Goal: Transaction & Acquisition: Purchase product/service

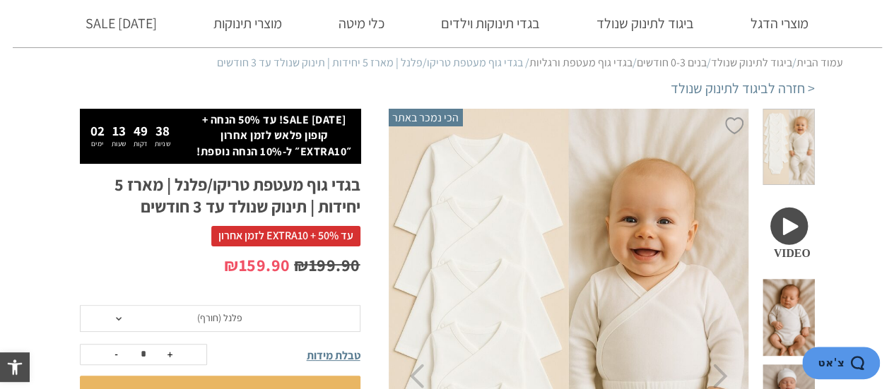
scroll to position [75, 0]
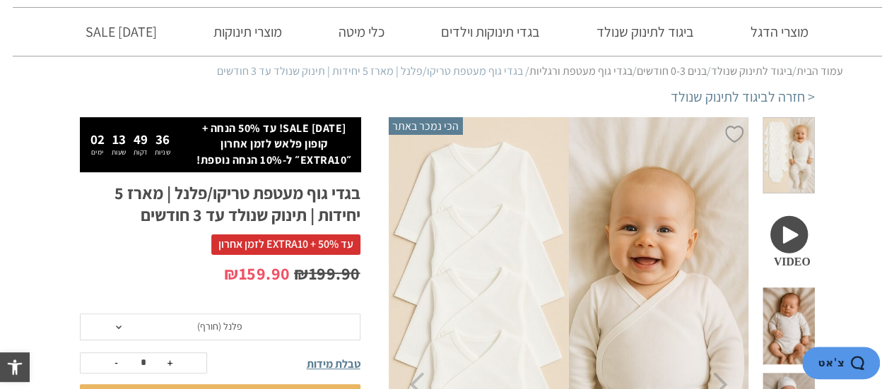
click at [788, 208] on span at bounding box center [788, 240] width 52 height 77
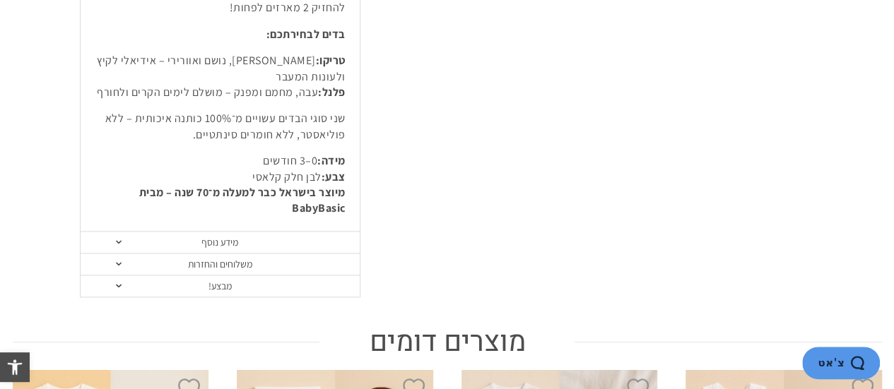
scroll to position [844, 0]
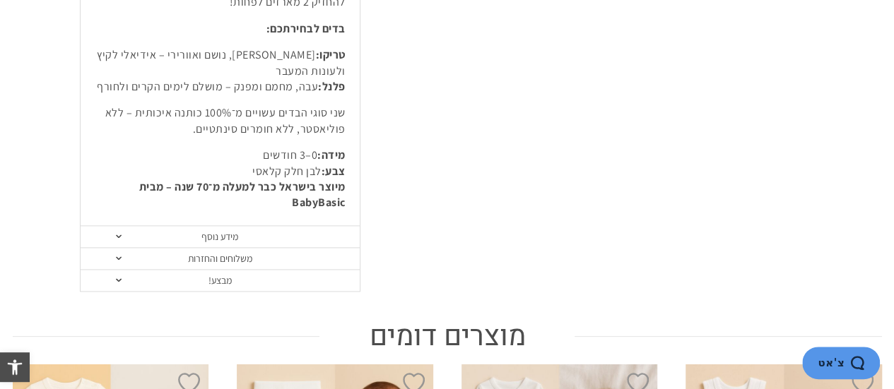
click at [117, 235] on span at bounding box center [119, 237] width 6 height 4
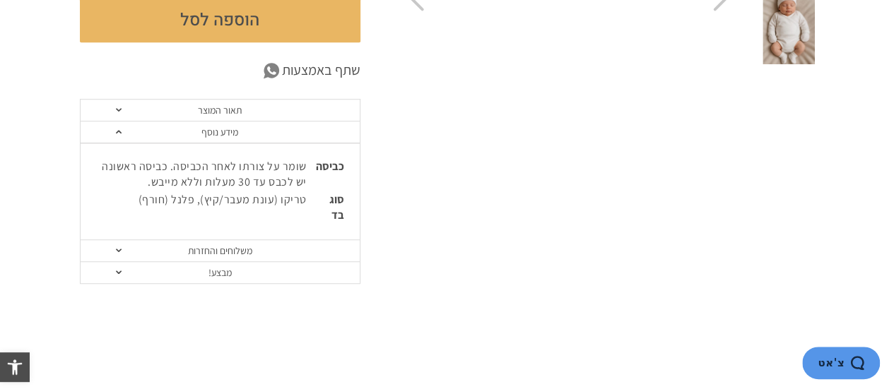
scroll to position [456, 0]
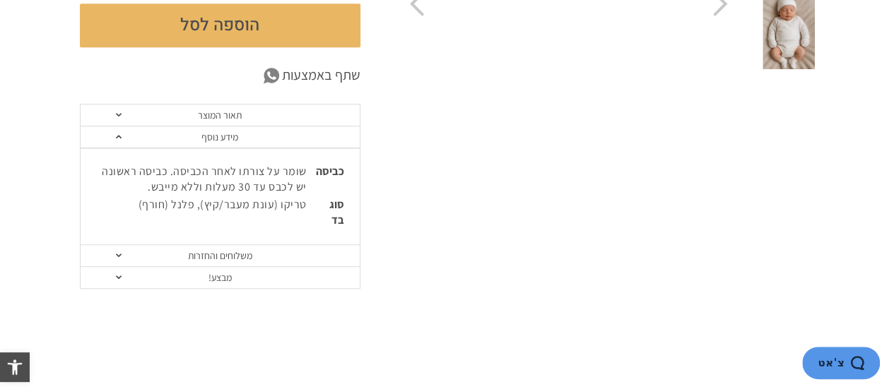
click at [119, 269] on link "מבצע!" at bounding box center [220, 278] width 279 height 22
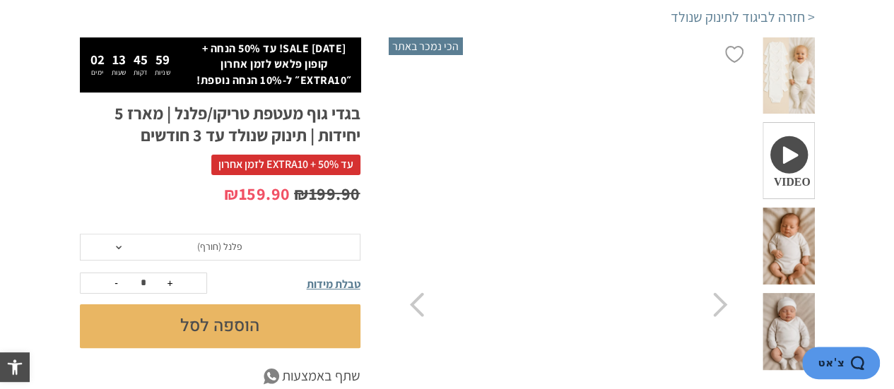
scroll to position [150, 0]
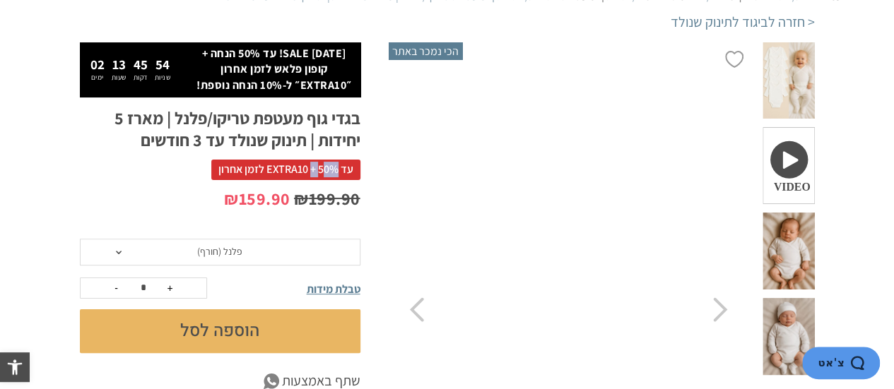
drag, startPoint x: 321, startPoint y: 172, endPoint x: 312, endPoint y: 170, distance: 9.3
click at [312, 170] on span "עד 50% + EXTRA10 לזמן אחרון" at bounding box center [285, 170] width 149 height 20
click at [220, 329] on button "הוספה לסל" at bounding box center [220, 332] width 281 height 44
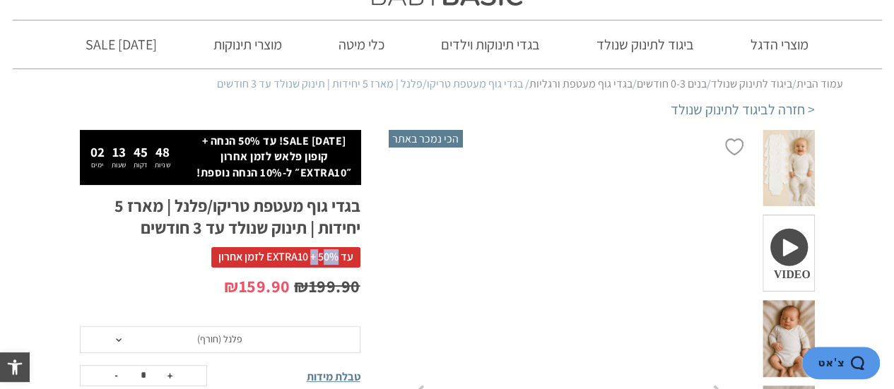
scroll to position [0, 0]
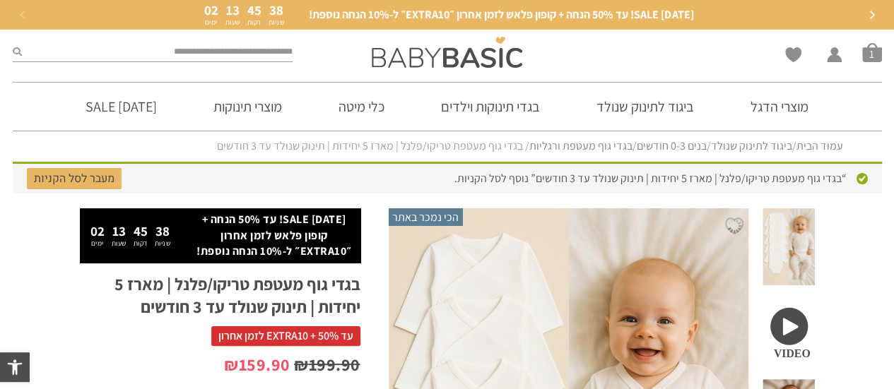
click at [59, 175] on link "מעבר לסל הקניות" at bounding box center [74, 178] width 95 height 21
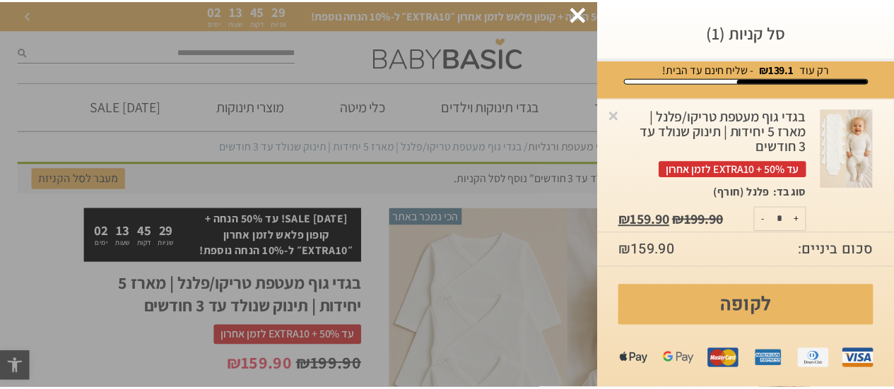
scroll to position [22, 0]
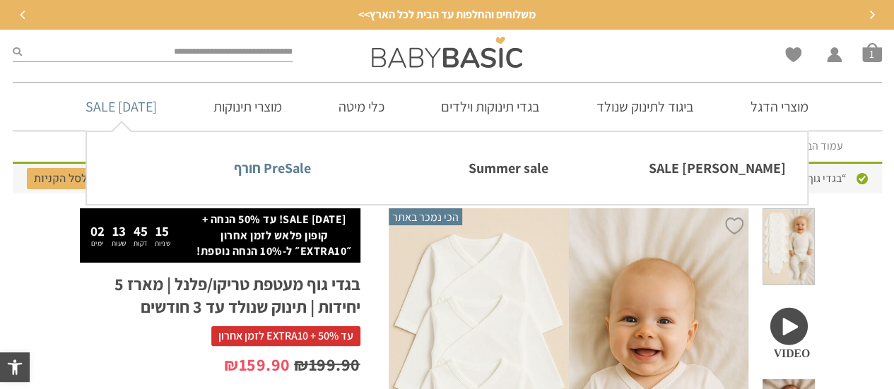
click at [265, 166] on link "PreSale חורף" at bounding box center [209, 168] width 202 height 30
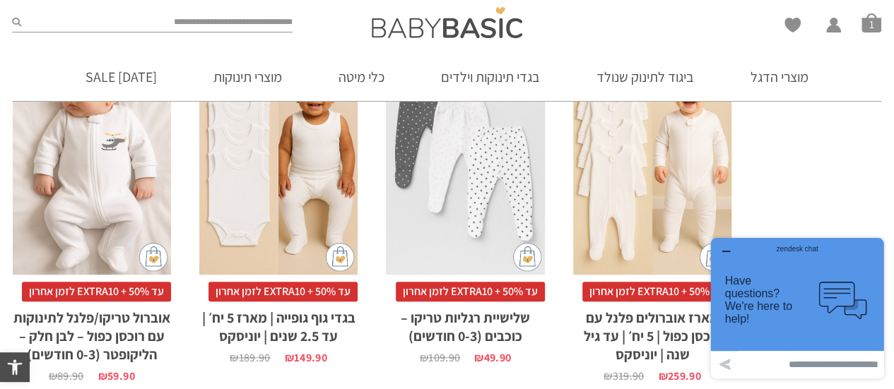
click at [724, 247] on icon "button" at bounding box center [725, 251] width 11 height 11
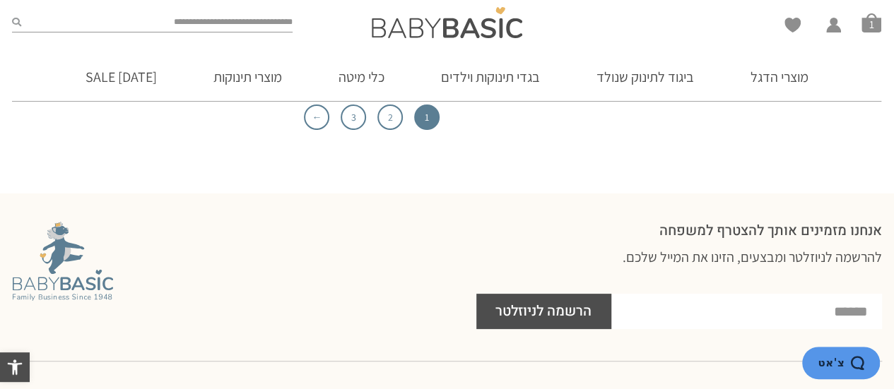
scroll to position [4982, 0]
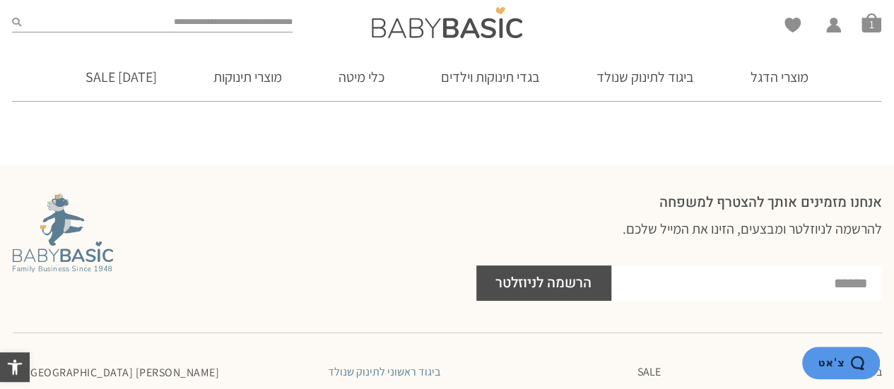
click at [406, 365] on link "ביגוד ראשוני לתינוק שנולד" at bounding box center [336, 372] width 207 height 14
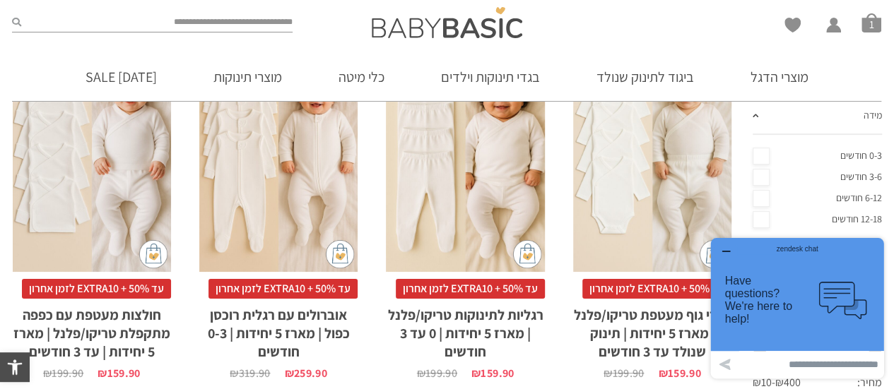
click at [724, 250] on icon "button" at bounding box center [725, 251] width 11 height 11
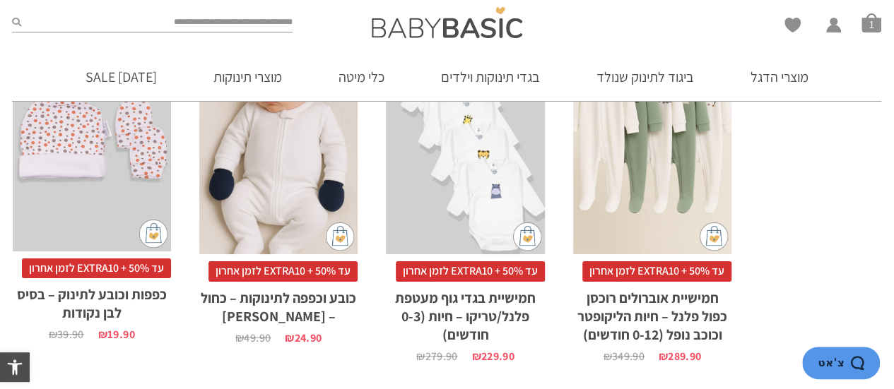
scroll to position [3019, 0]
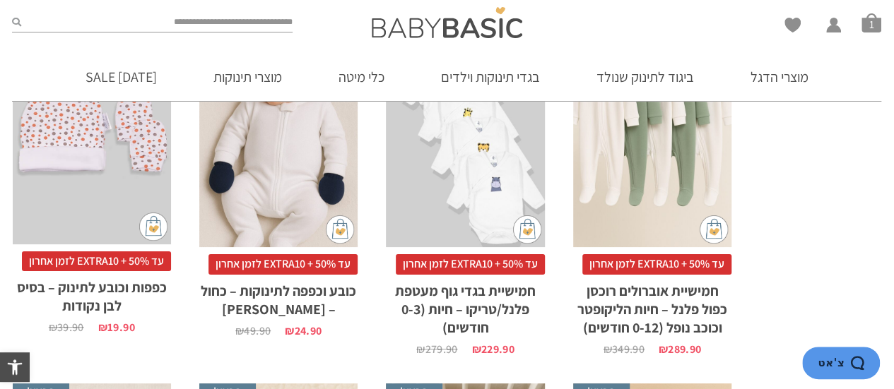
click at [471, 302] on h2 "חמישיית בגדי גוף מעטפת פלנל/טריקו – חיות (0-3 חודשים)" at bounding box center [465, 306] width 158 height 62
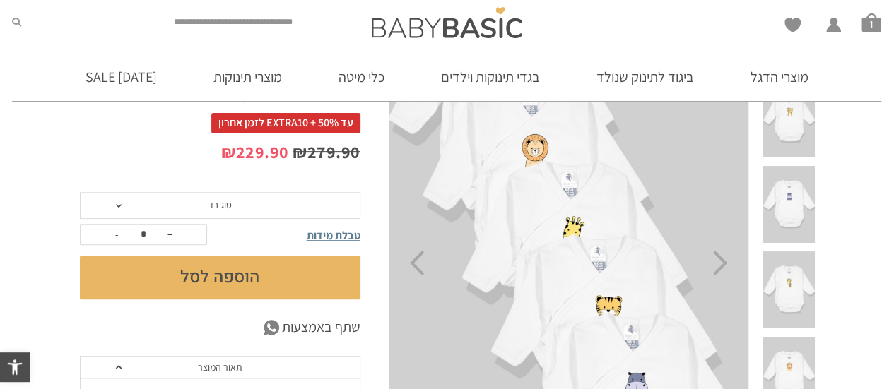
scroll to position [202, 0]
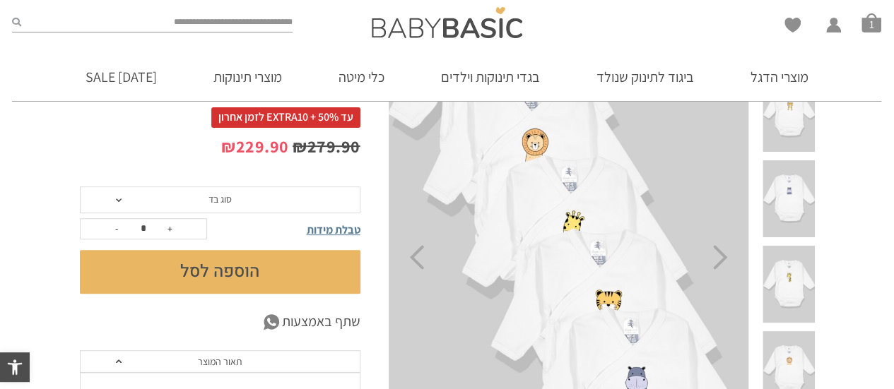
click at [120, 201] on span "סוג בד" at bounding box center [220, 200] width 281 height 27
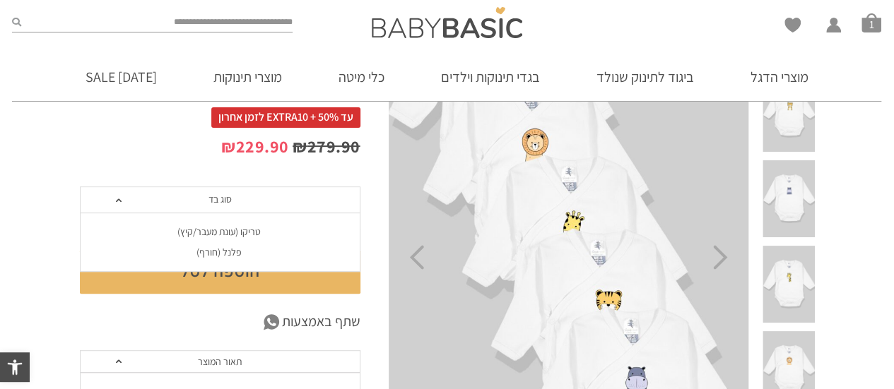
scroll to position [0, 0]
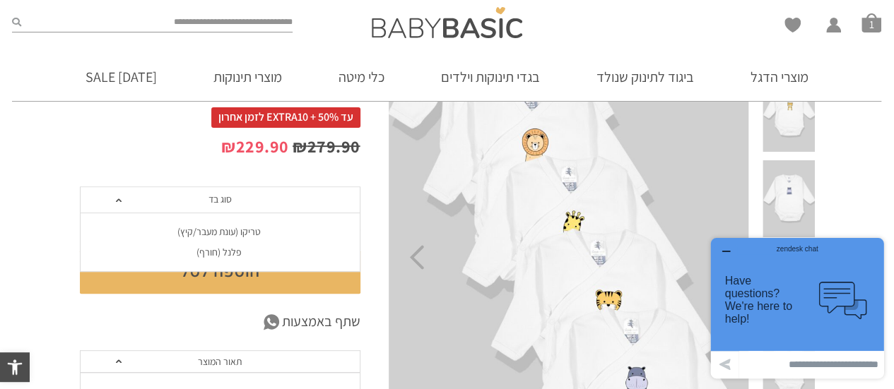
click at [216, 257] on div "פלנל (חורף)" at bounding box center [219, 253] width 281 height 12
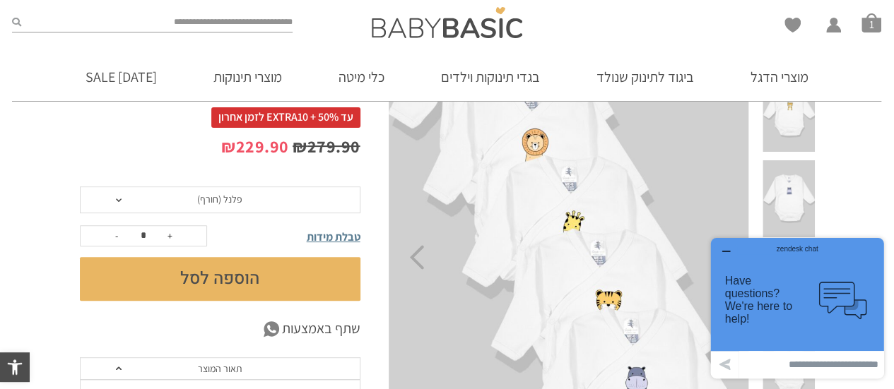
click at [725, 246] on button "button" at bounding box center [725, 252] width 23 height 14
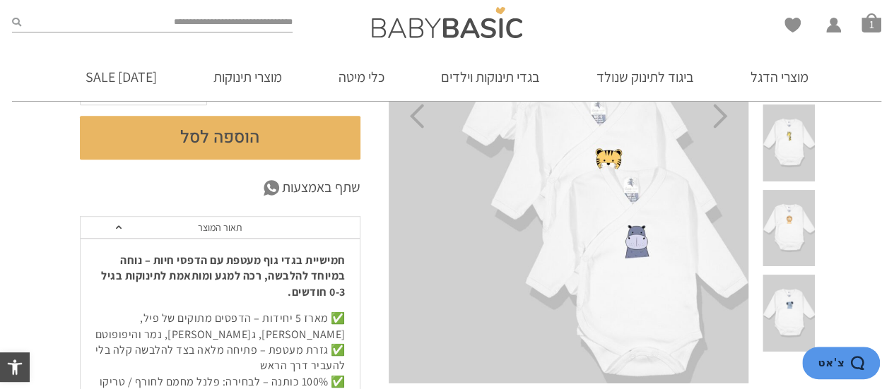
scroll to position [170, 0]
